Goal: Transaction & Acquisition: Book appointment/travel/reservation

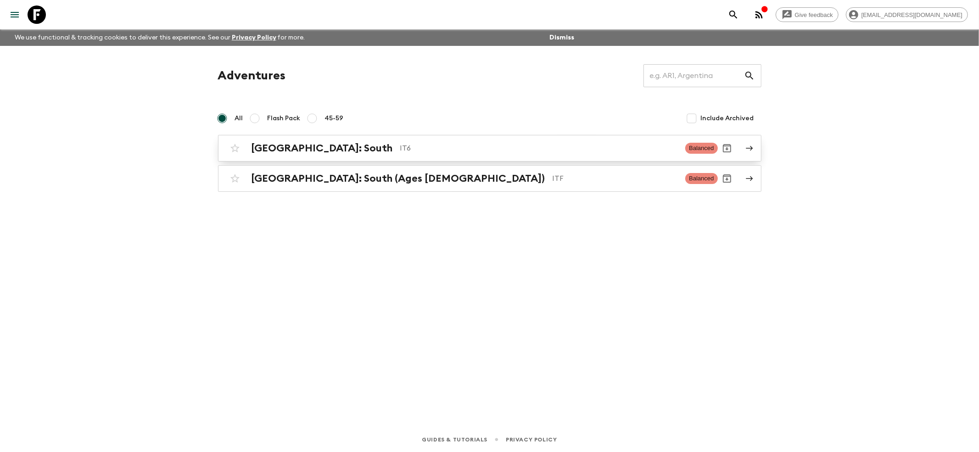
click at [281, 145] on h2 "[GEOGRAPHIC_DATA]: South" at bounding box center [322, 148] width 141 height 12
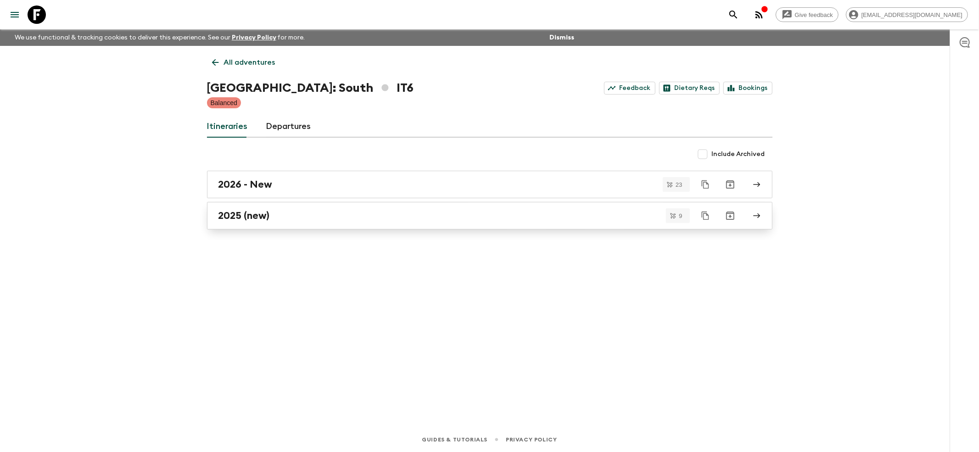
click at [235, 217] on h2 "2025 (new)" at bounding box center [243, 216] width 51 height 12
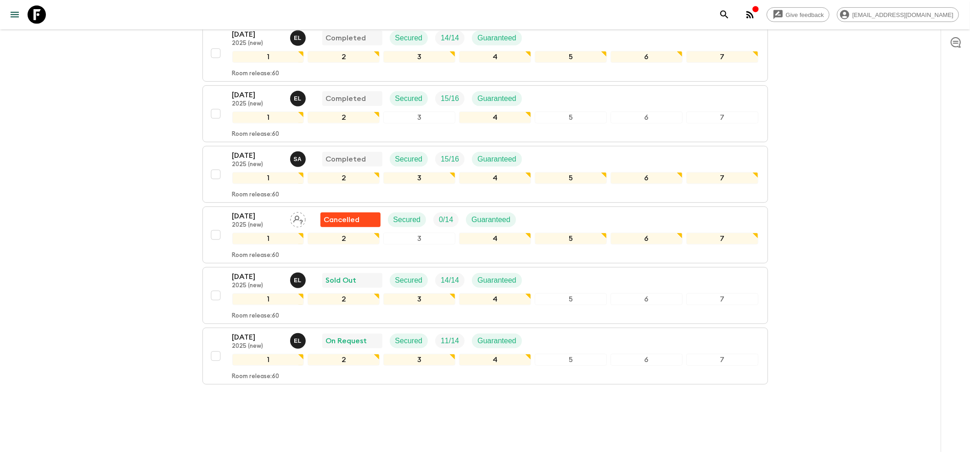
scroll to position [375, 0]
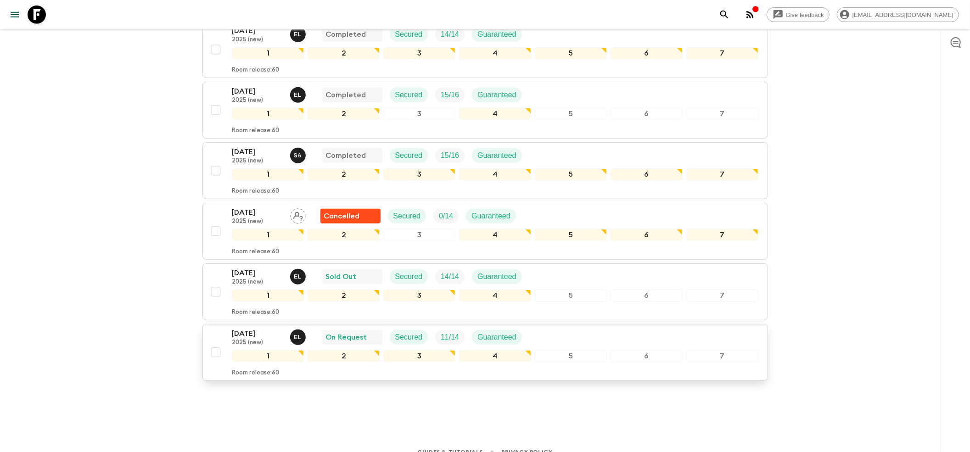
click at [271, 324] on button "[DATE] 2025 (new) E L On Request Secured 11 / 14 Guaranteed 1 2 3 4 5 6 7 Room …" at bounding box center [484, 352] width 565 height 57
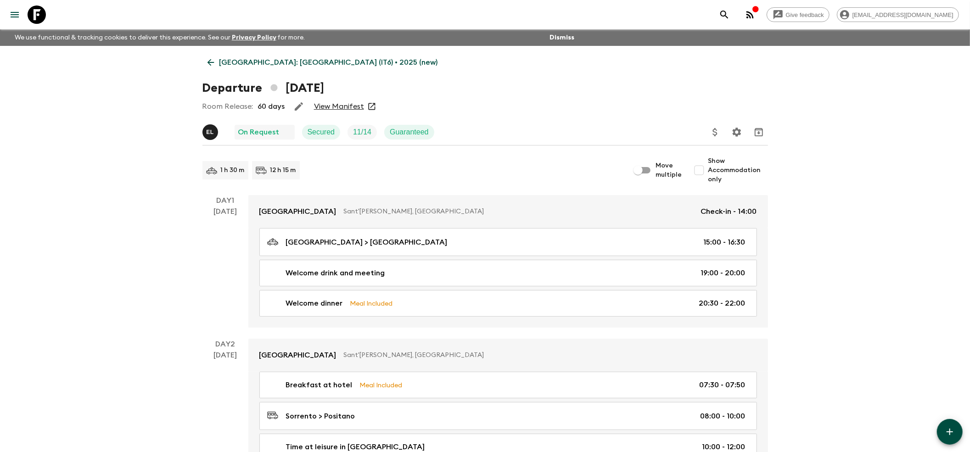
click at [335, 107] on link "View Manifest" at bounding box center [339, 106] width 50 height 9
